Goal: Transaction & Acquisition: Book appointment/travel/reservation

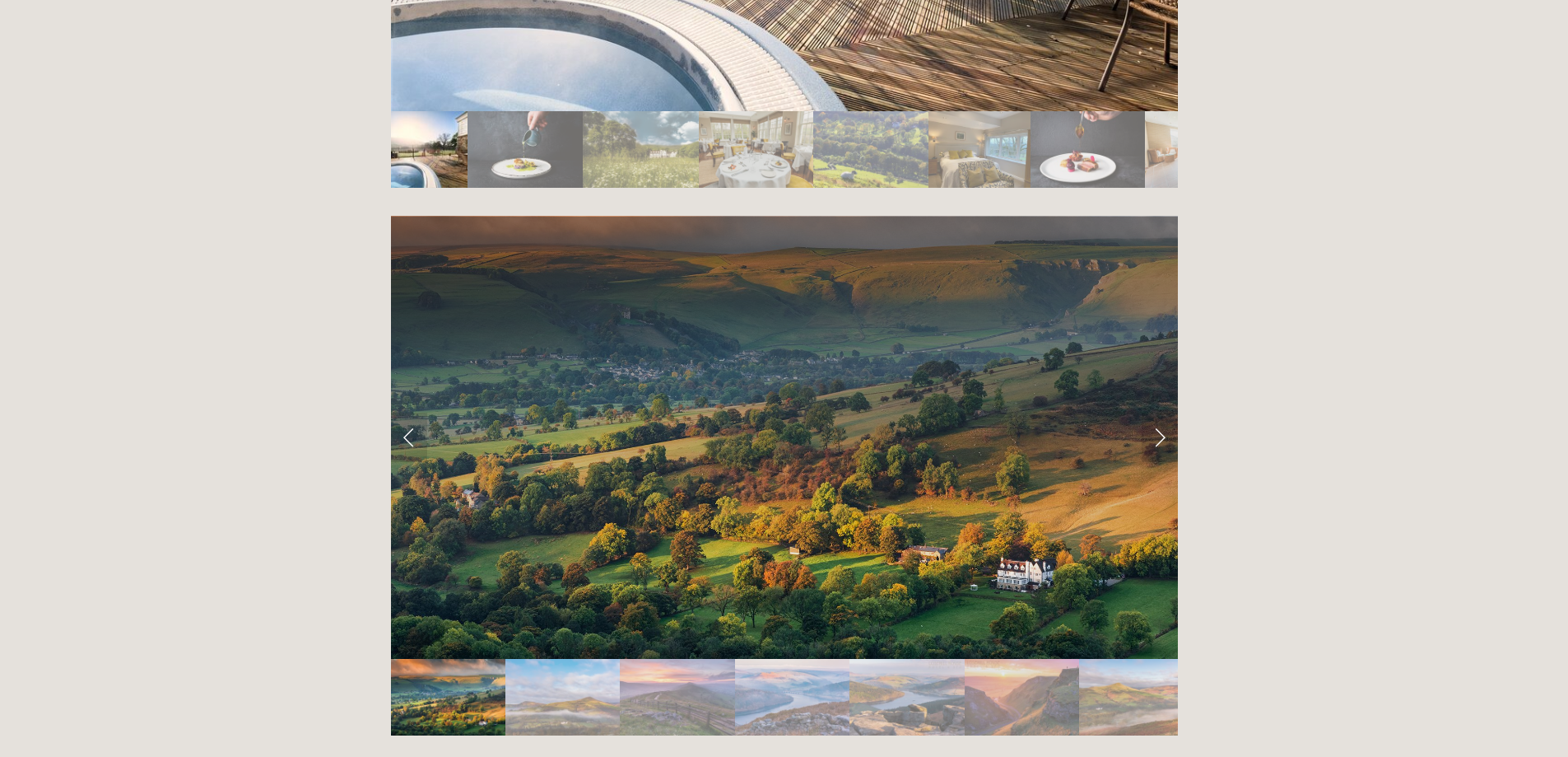
scroll to position [3294, 0]
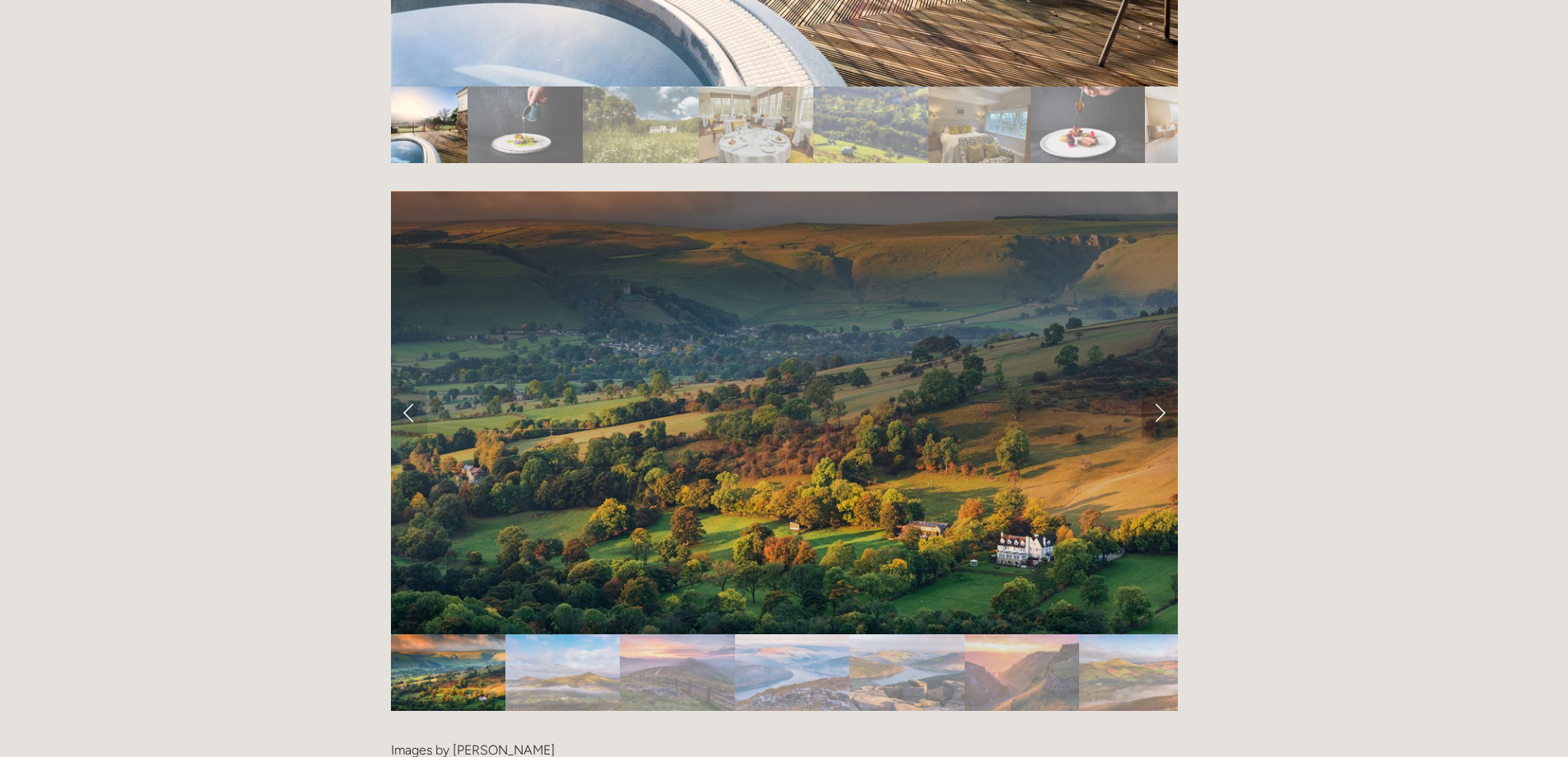
click at [1164, 388] on link "Next Slide" at bounding box center [1159, 412] width 36 height 50
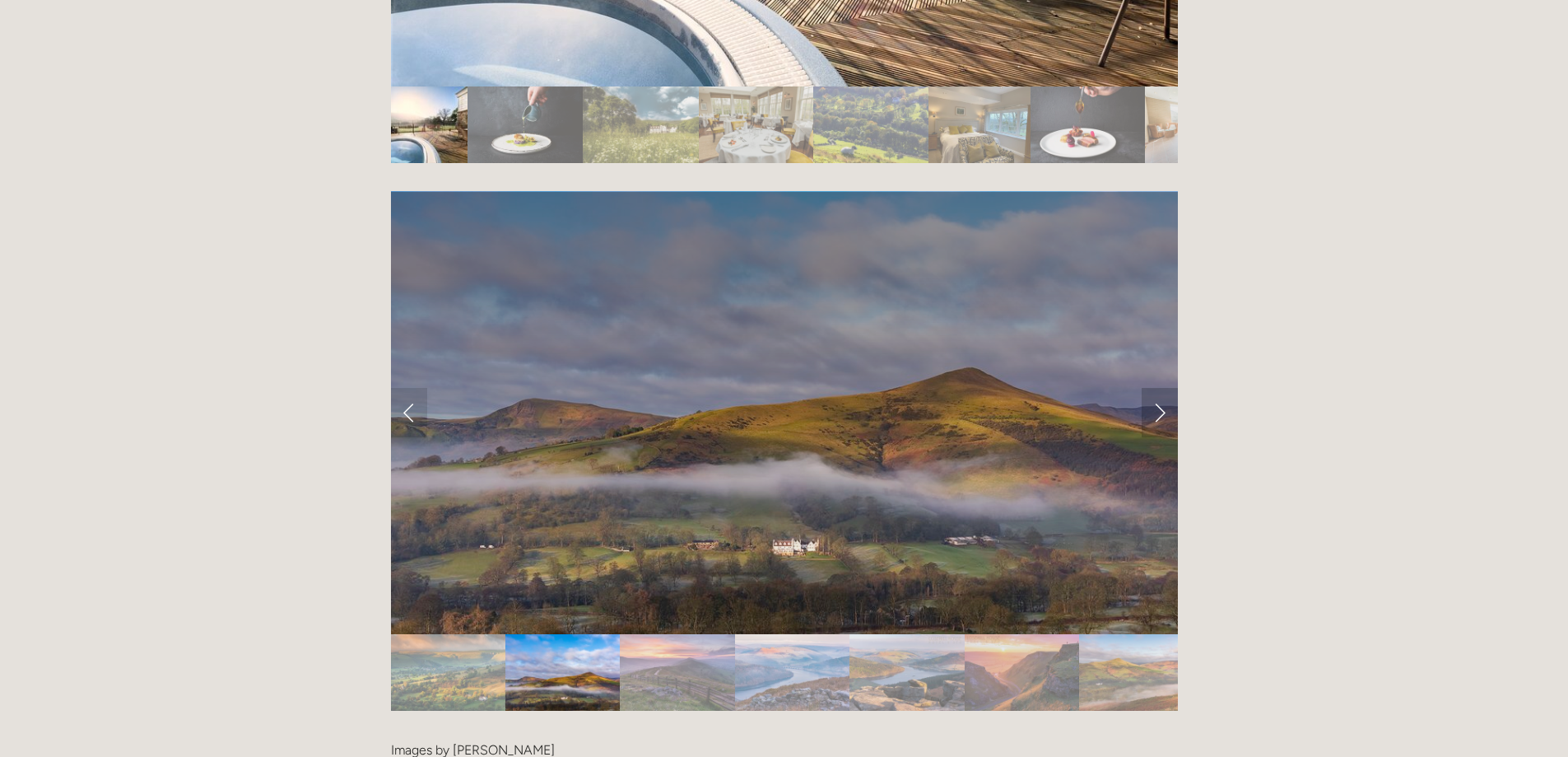
click at [1164, 388] on link "Next Slide" at bounding box center [1159, 412] width 36 height 50
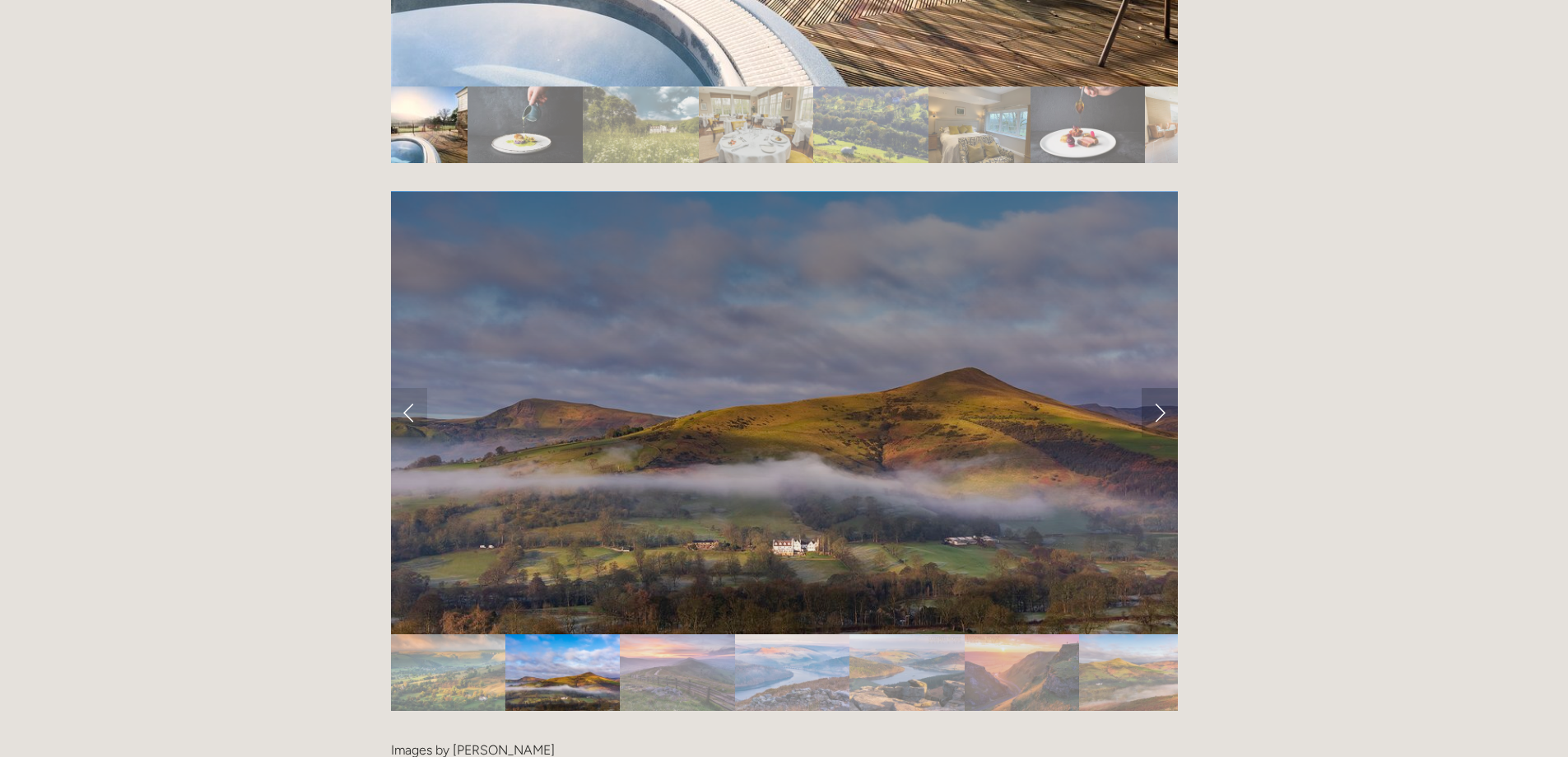
click at [1154, 388] on link "Next Slide" at bounding box center [1159, 412] width 36 height 50
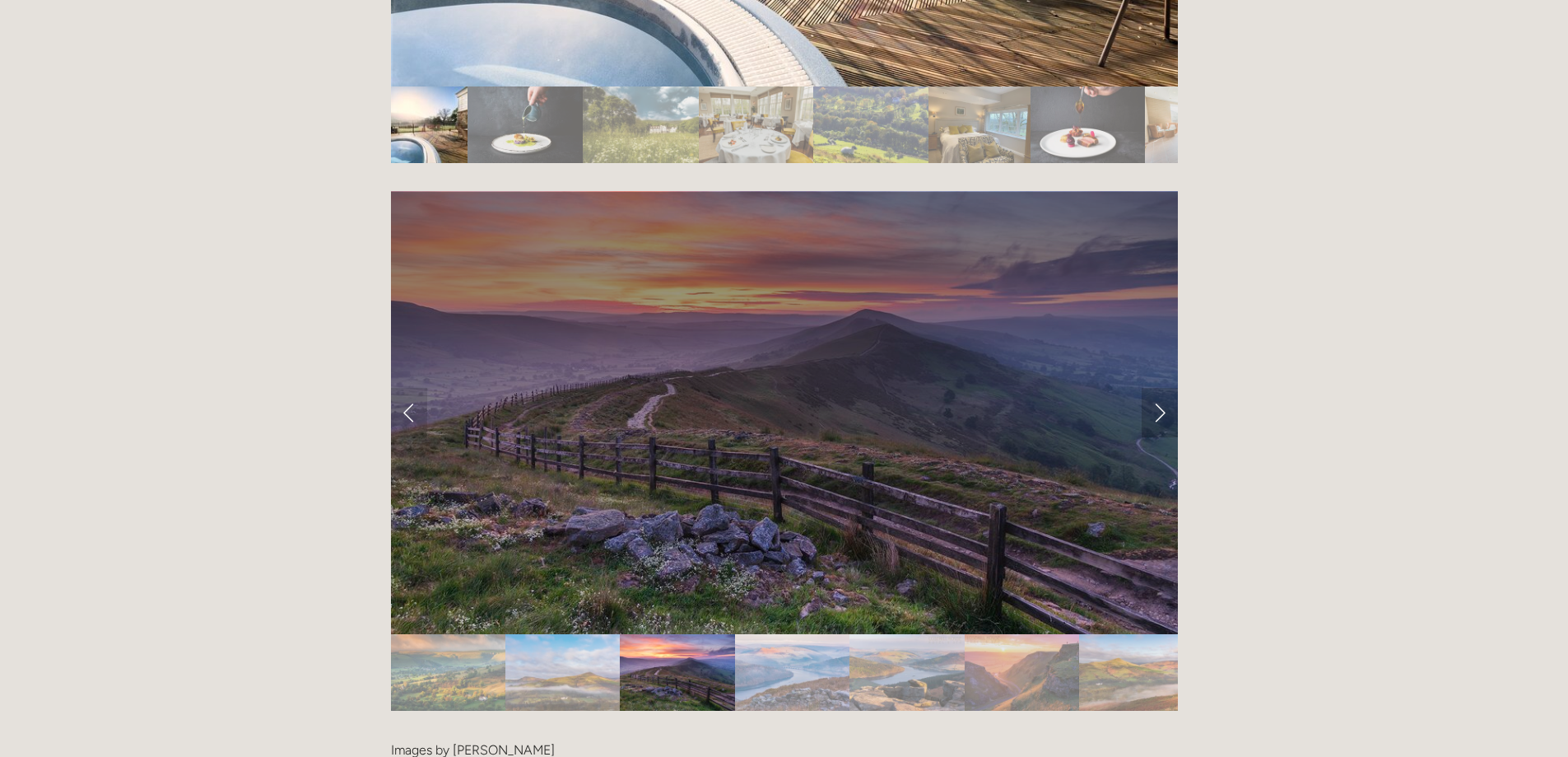
click at [1164, 388] on link "Next Slide" at bounding box center [1159, 412] width 36 height 50
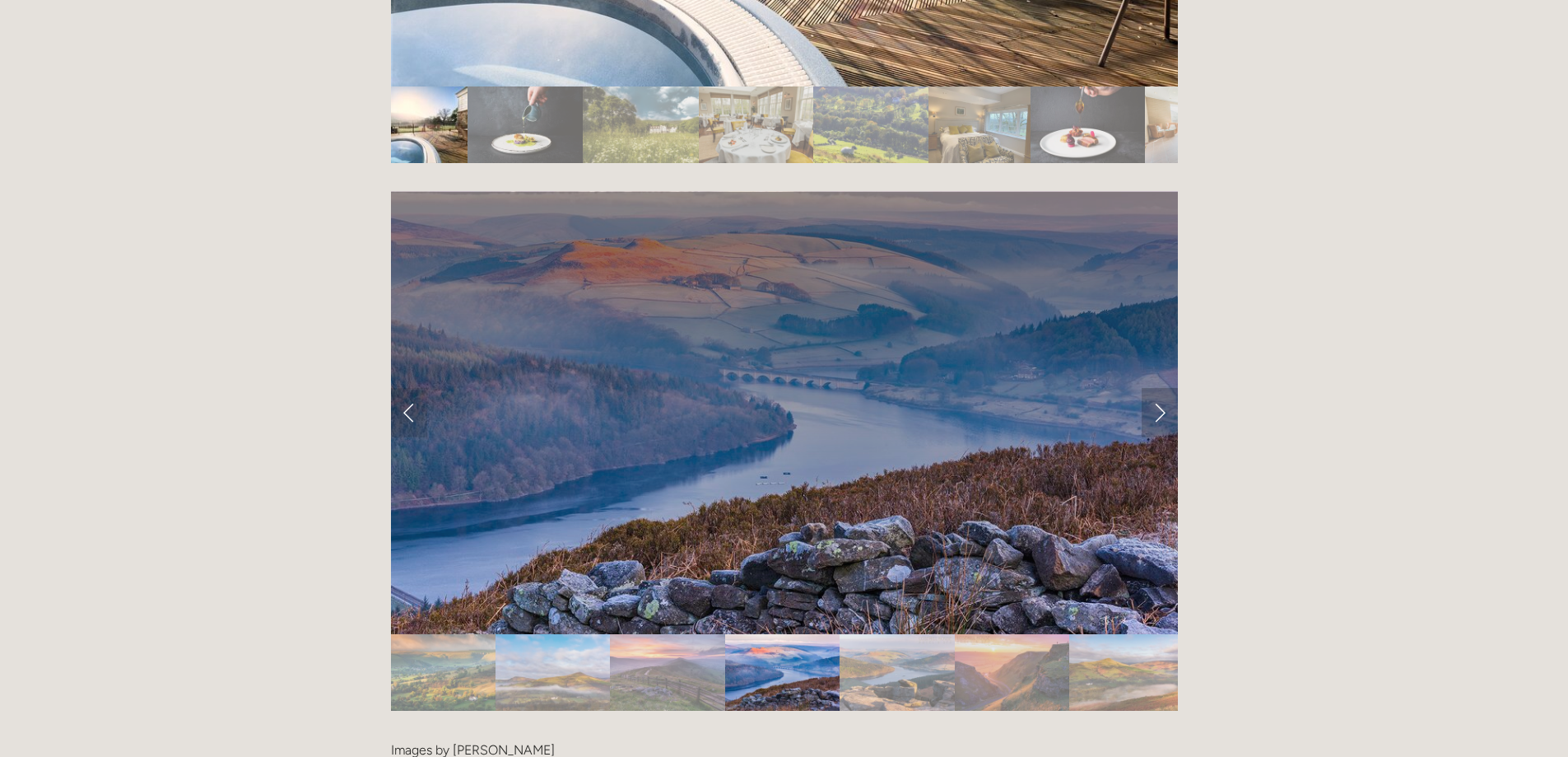
click at [1164, 388] on link "Next Slide" at bounding box center [1159, 412] width 36 height 50
click at [1161, 388] on link "Next Slide" at bounding box center [1159, 412] width 36 height 50
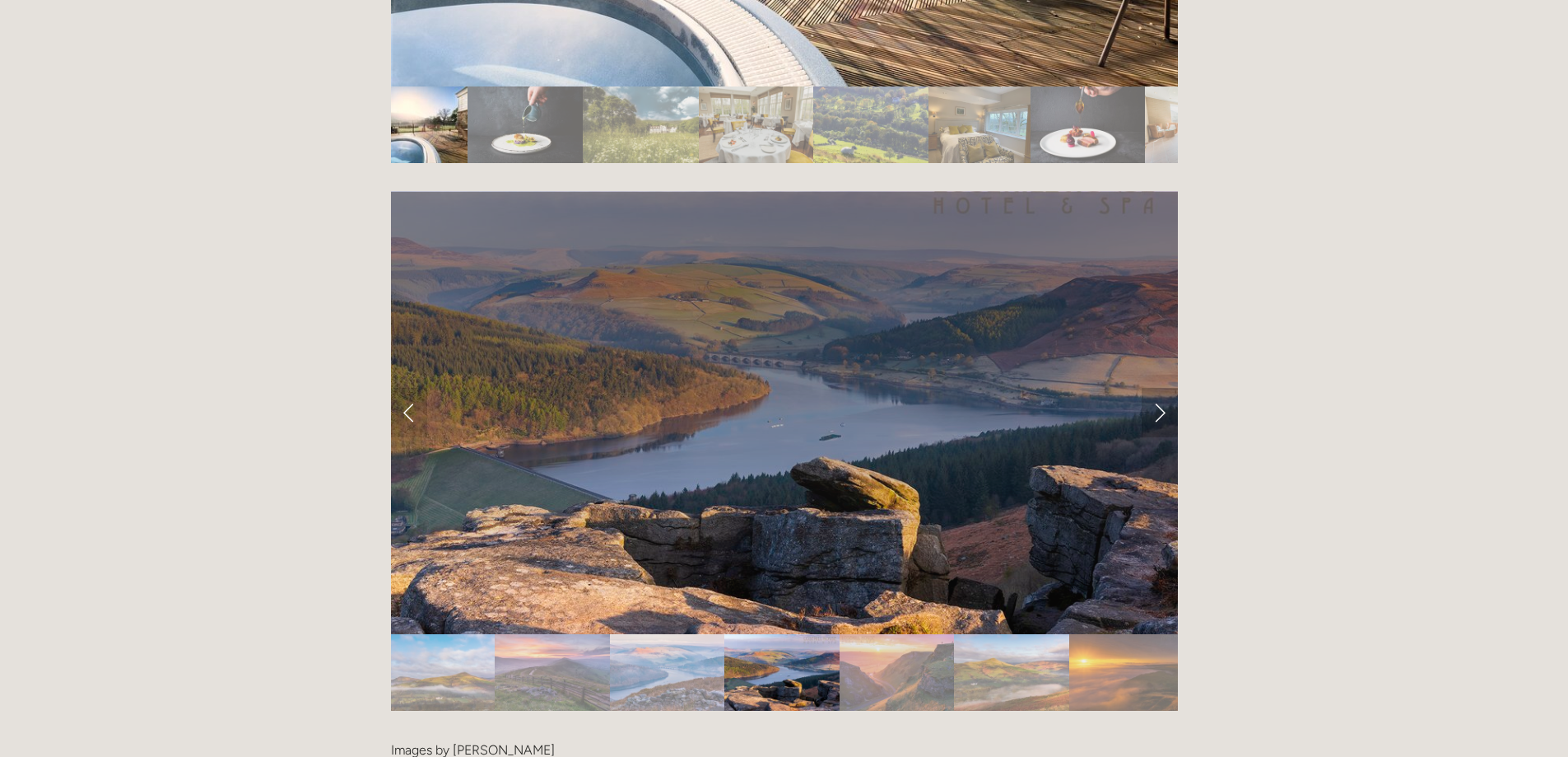
click at [1161, 388] on link "Next Slide" at bounding box center [1159, 412] width 36 height 50
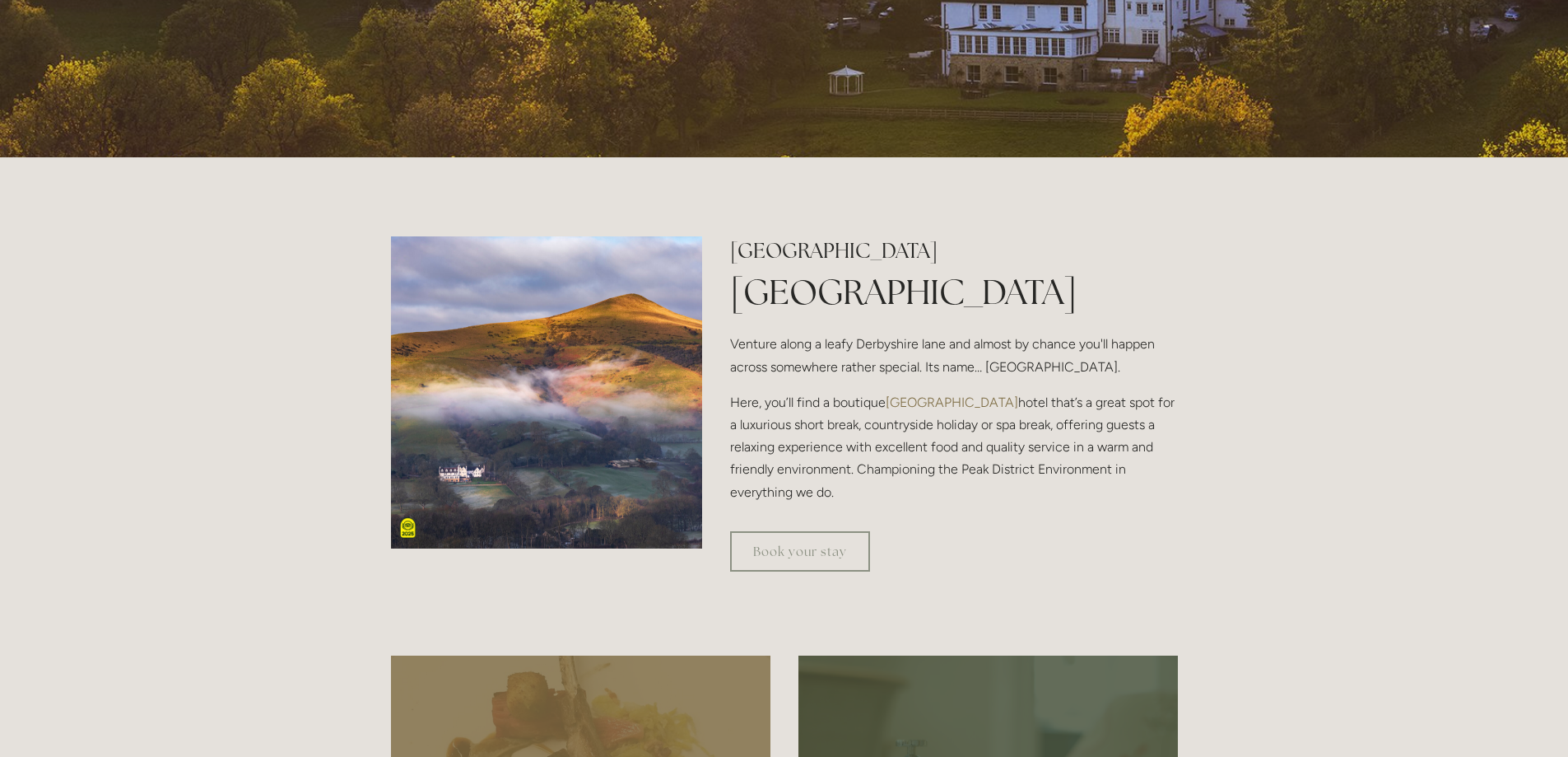
scroll to position [494, 0]
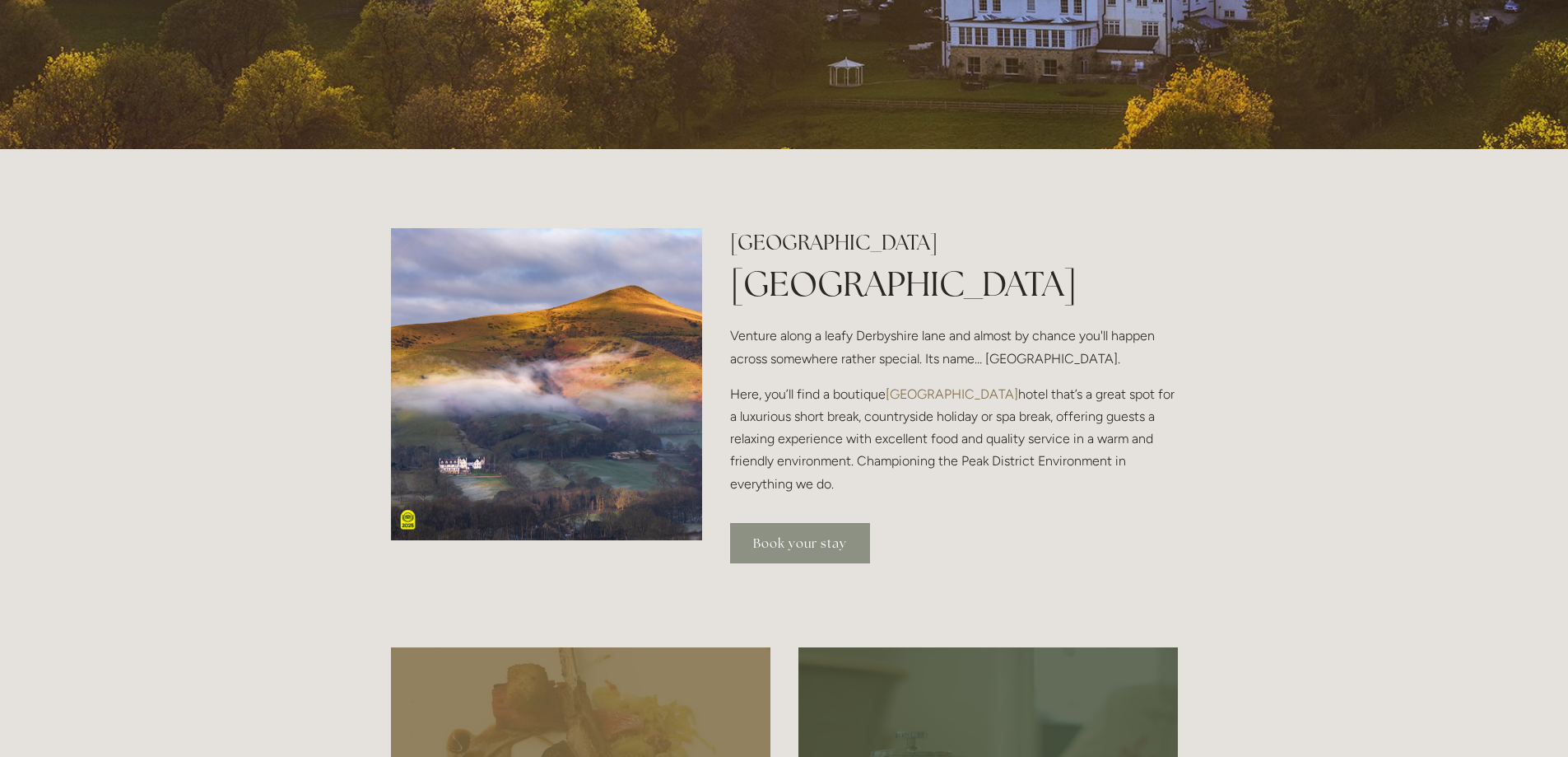
click at [785, 536] on link "Book your stay" at bounding box center [801, 543] width 140 height 41
